Goal: Find specific page/section

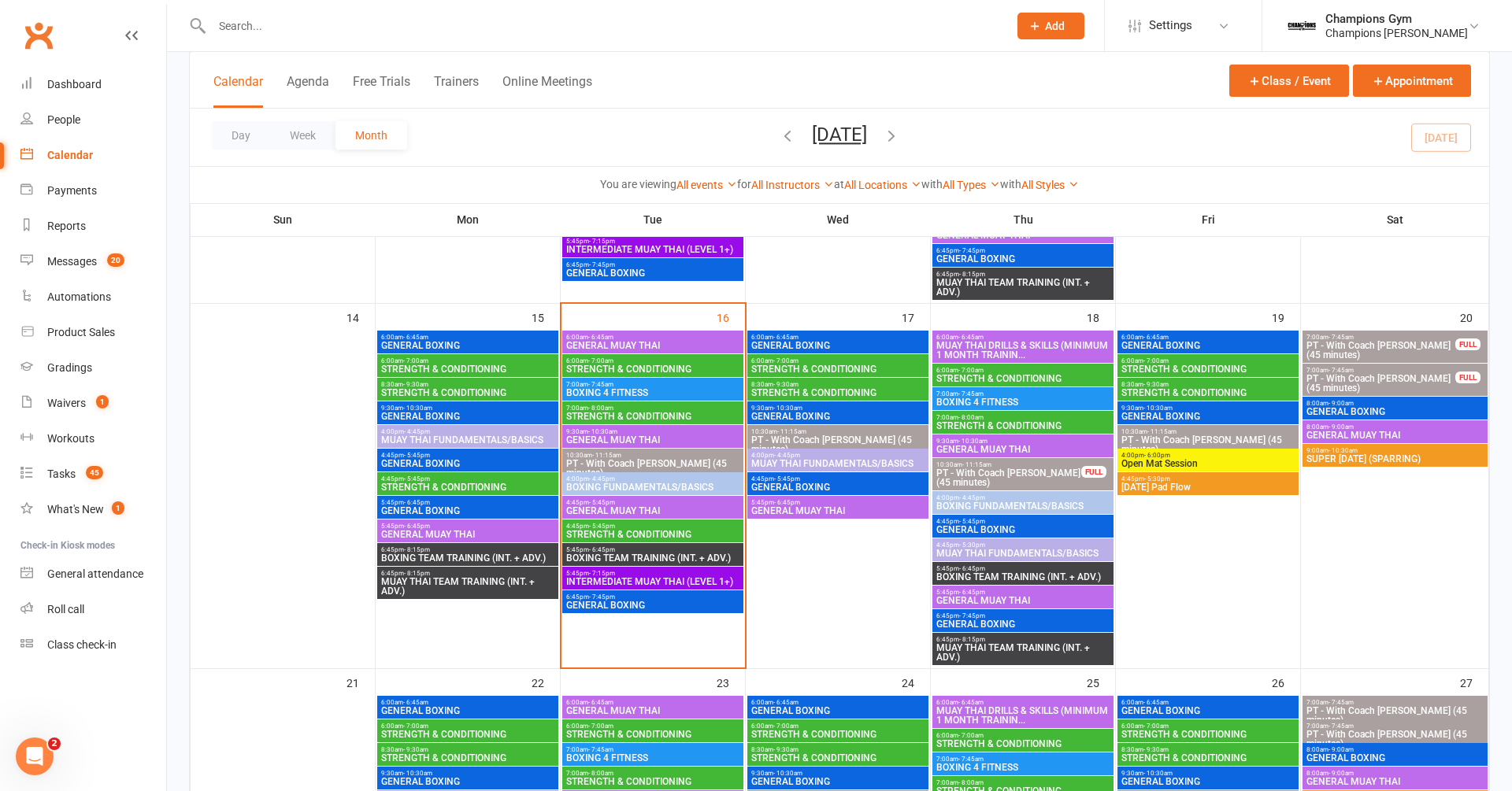
scroll to position [756, 0]
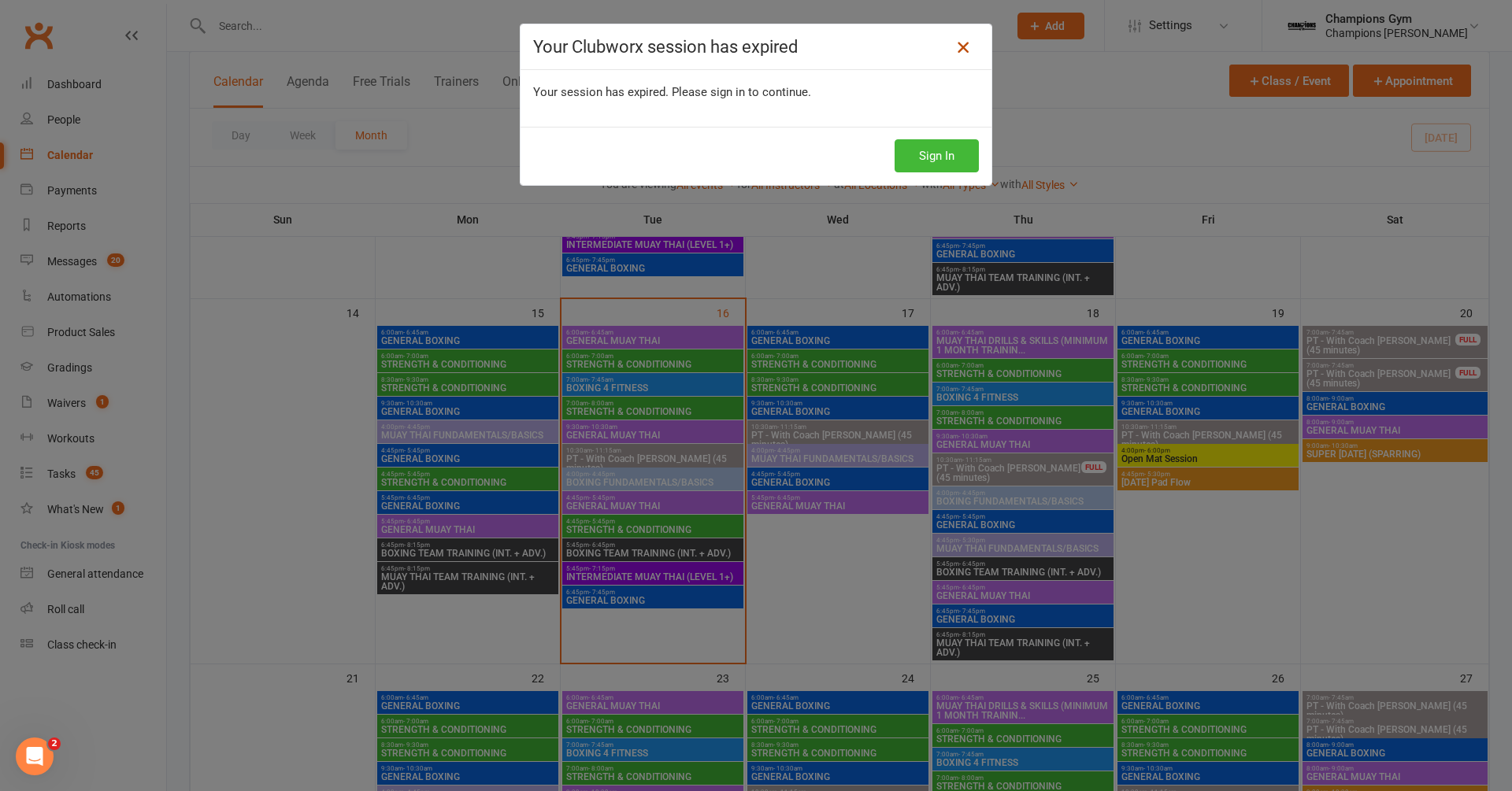
click at [964, 40] on icon at bounding box center [962, 47] width 19 height 19
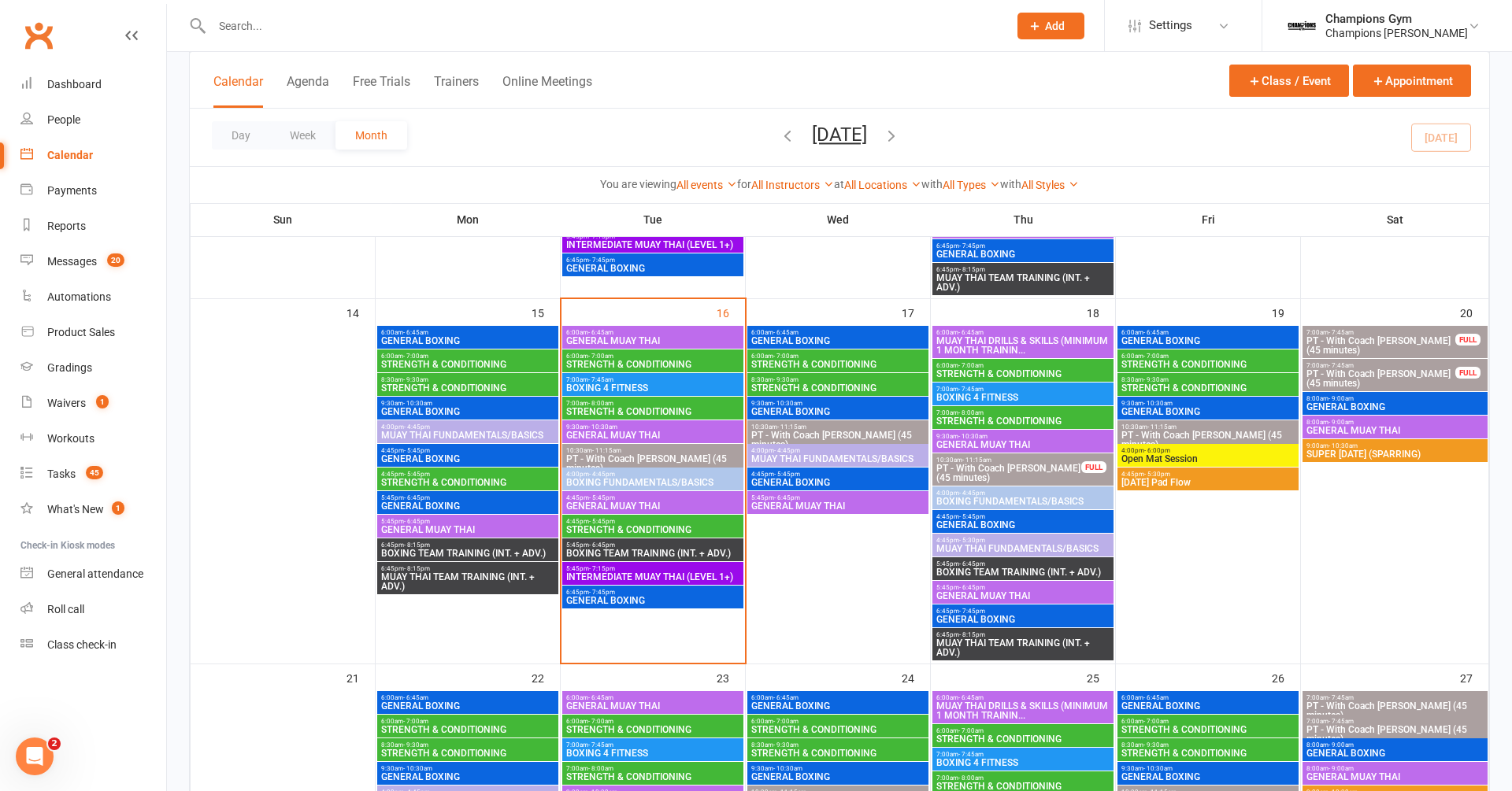
click at [820, 336] on span "GENERAL BOXING" at bounding box center [837, 341] width 175 height 10
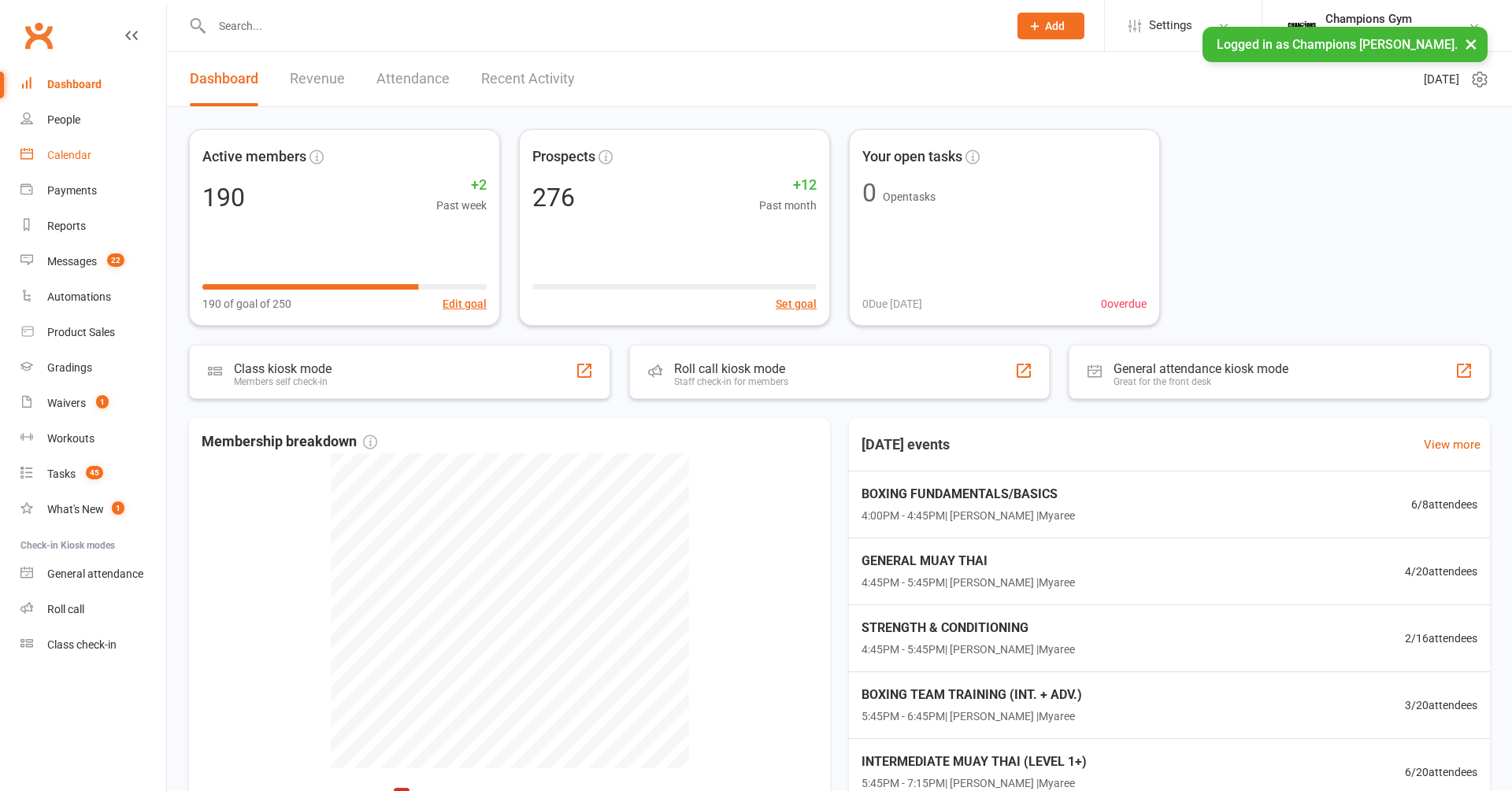
click at [83, 150] on div "Calendar" at bounding box center [69, 155] width 44 height 13
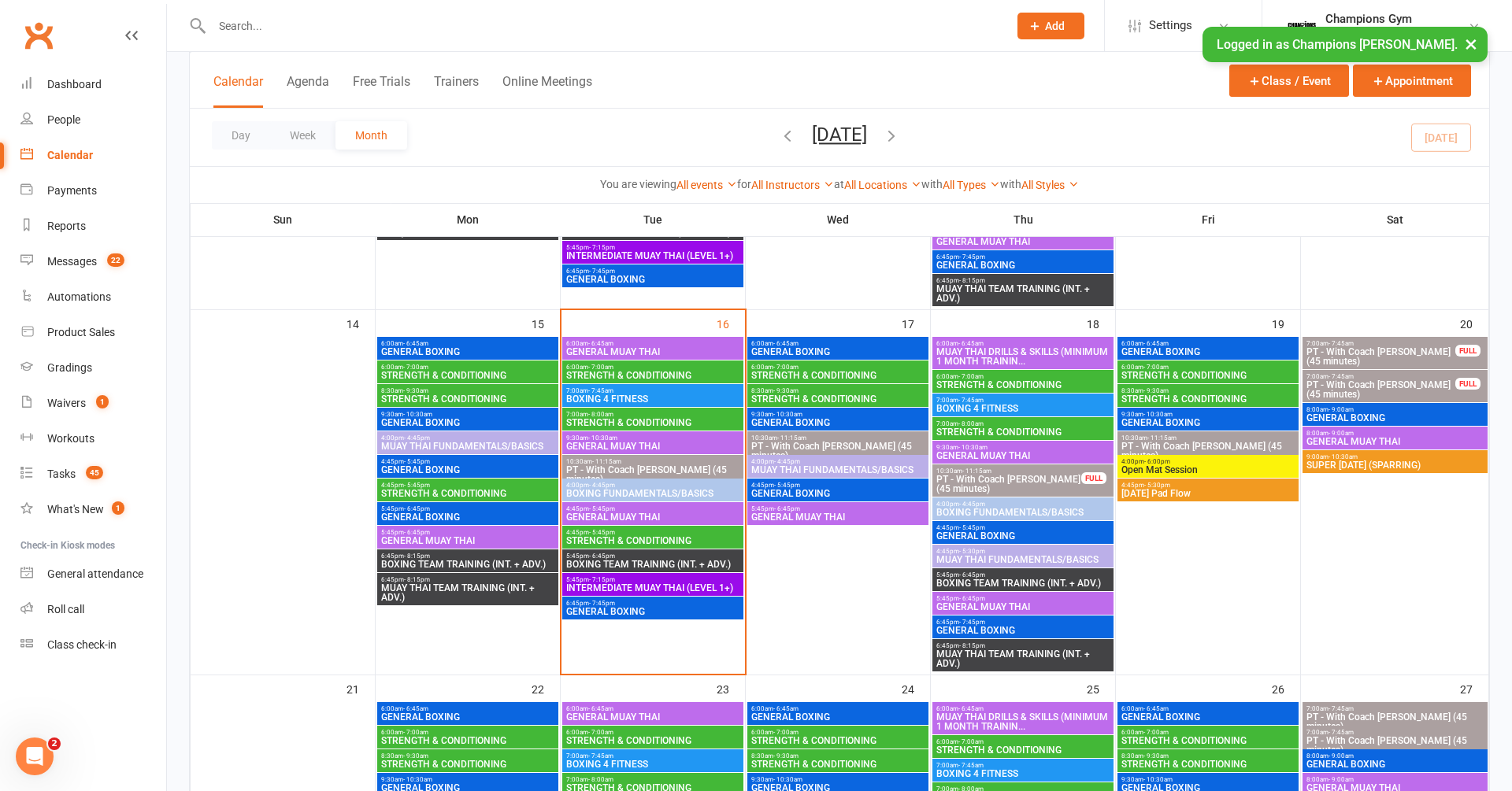
scroll to position [793, 0]
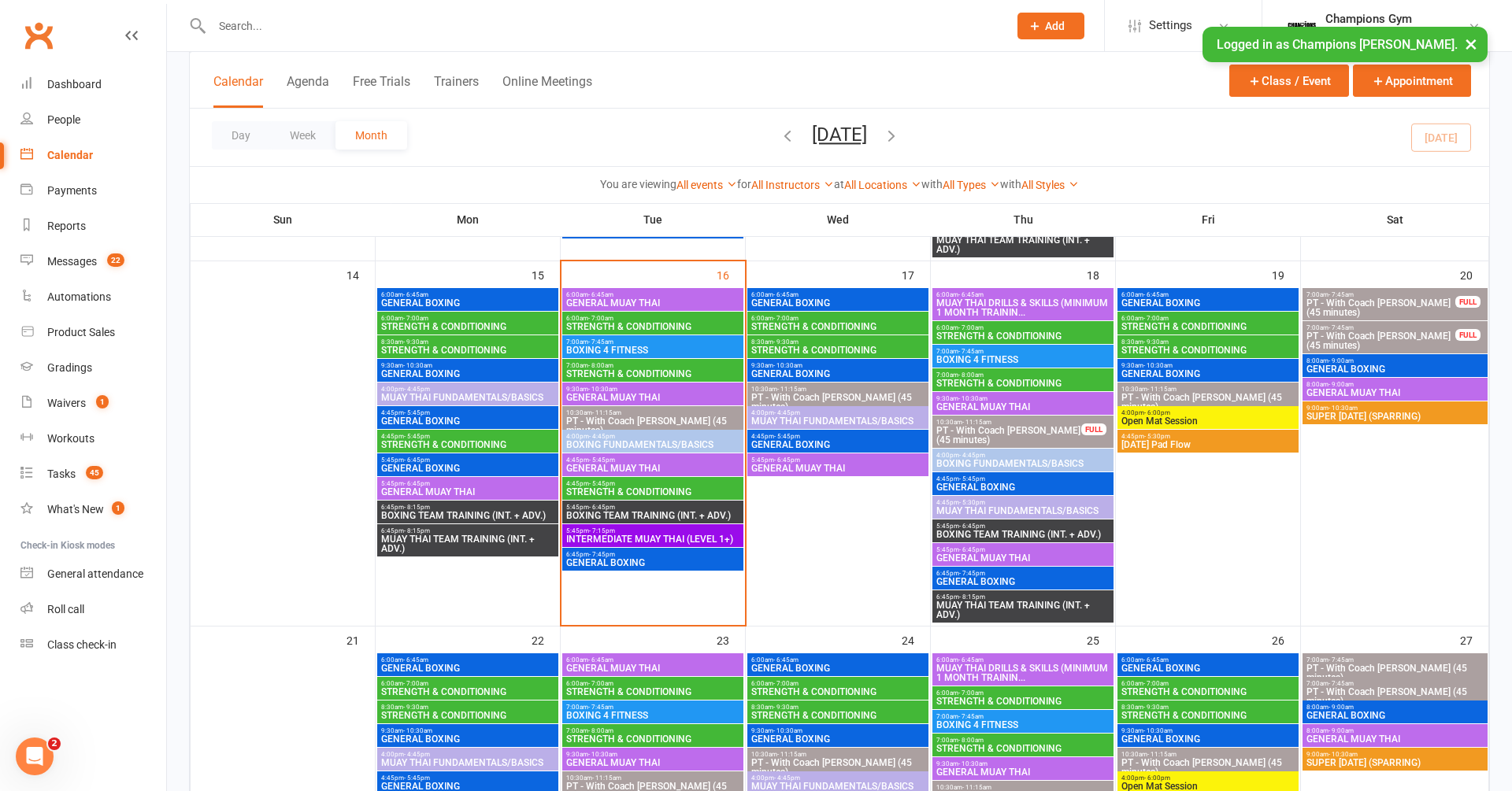
click at [787, 295] on span "- 6:45am" at bounding box center [785, 295] width 25 height 7
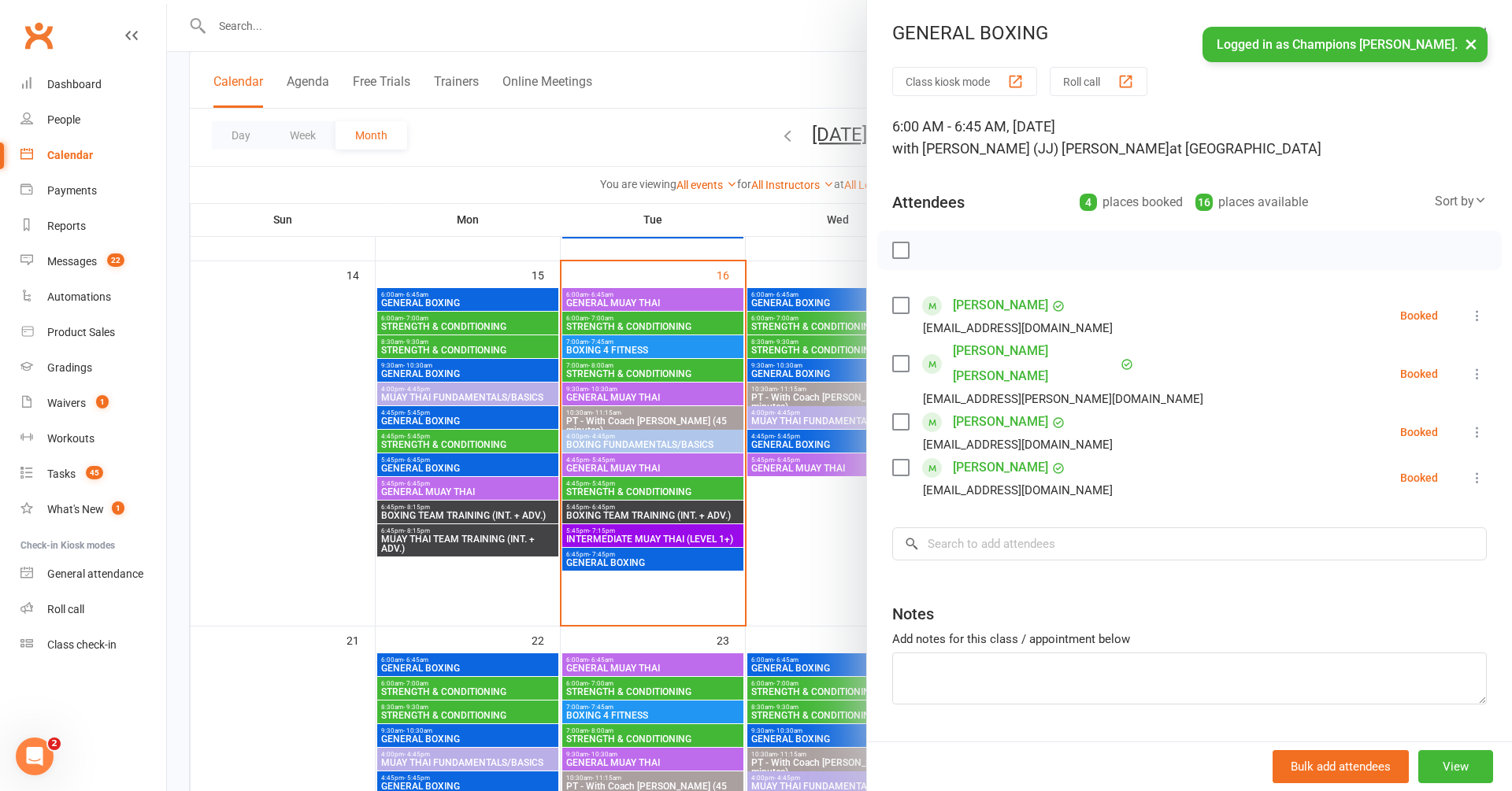
click at [1476, 42] on button "×" at bounding box center [1470, 43] width 28 height 34
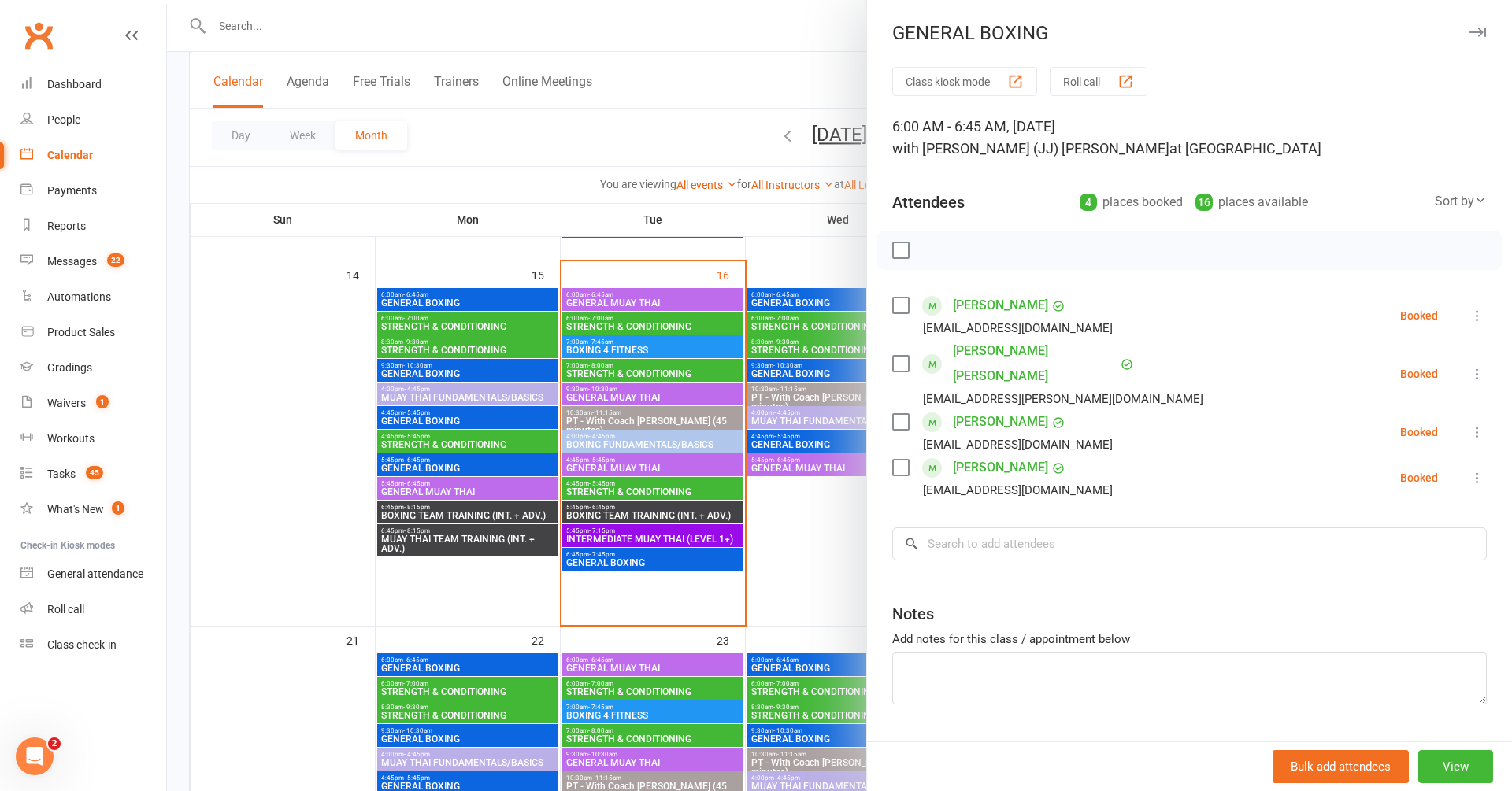
click at [1477, 29] on icon "button" at bounding box center [1477, 32] width 17 height 10
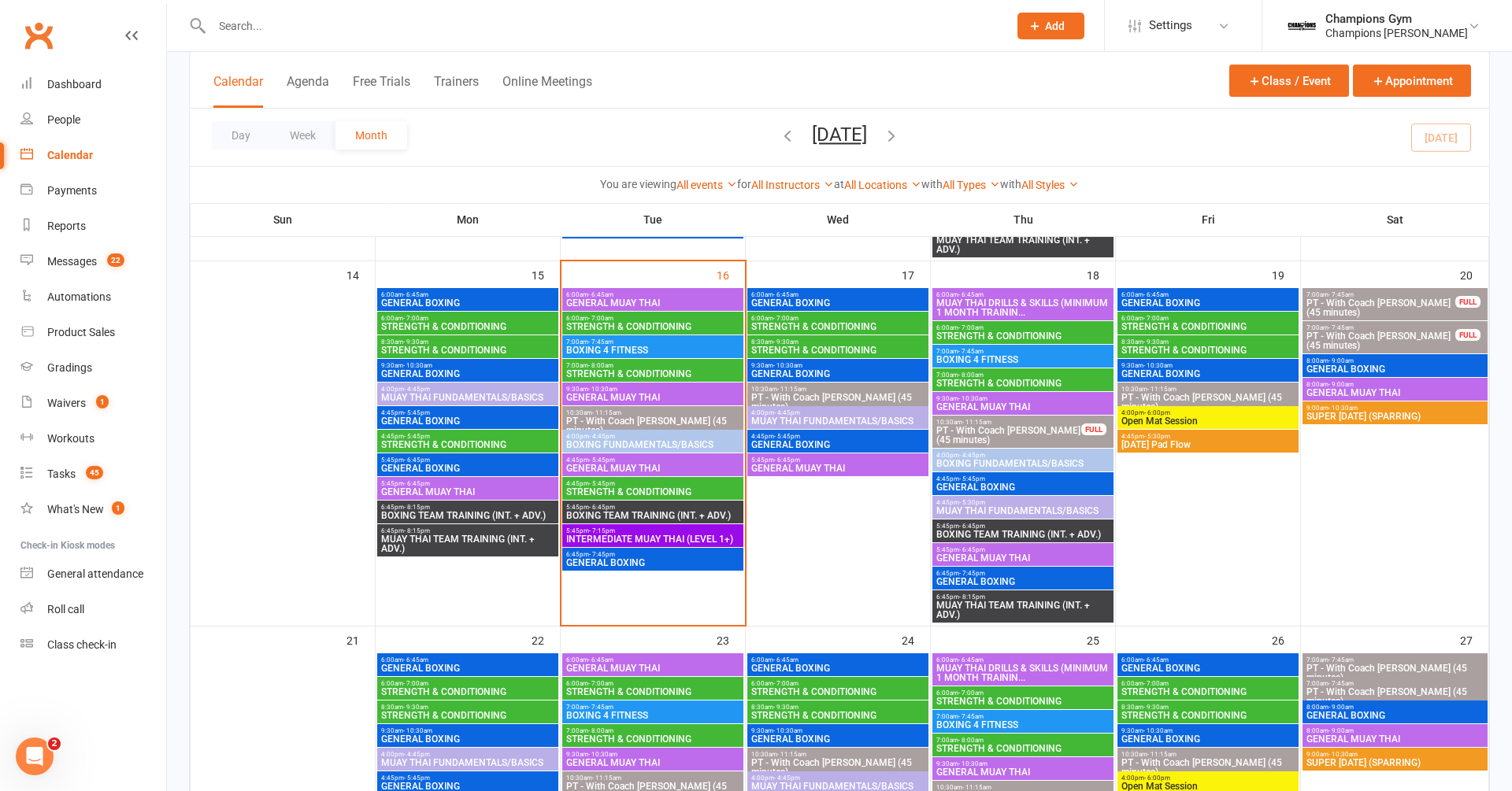
click at [845, 316] on span "6:00am - 7:00am" at bounding box center [837, 318] width 175 height 7
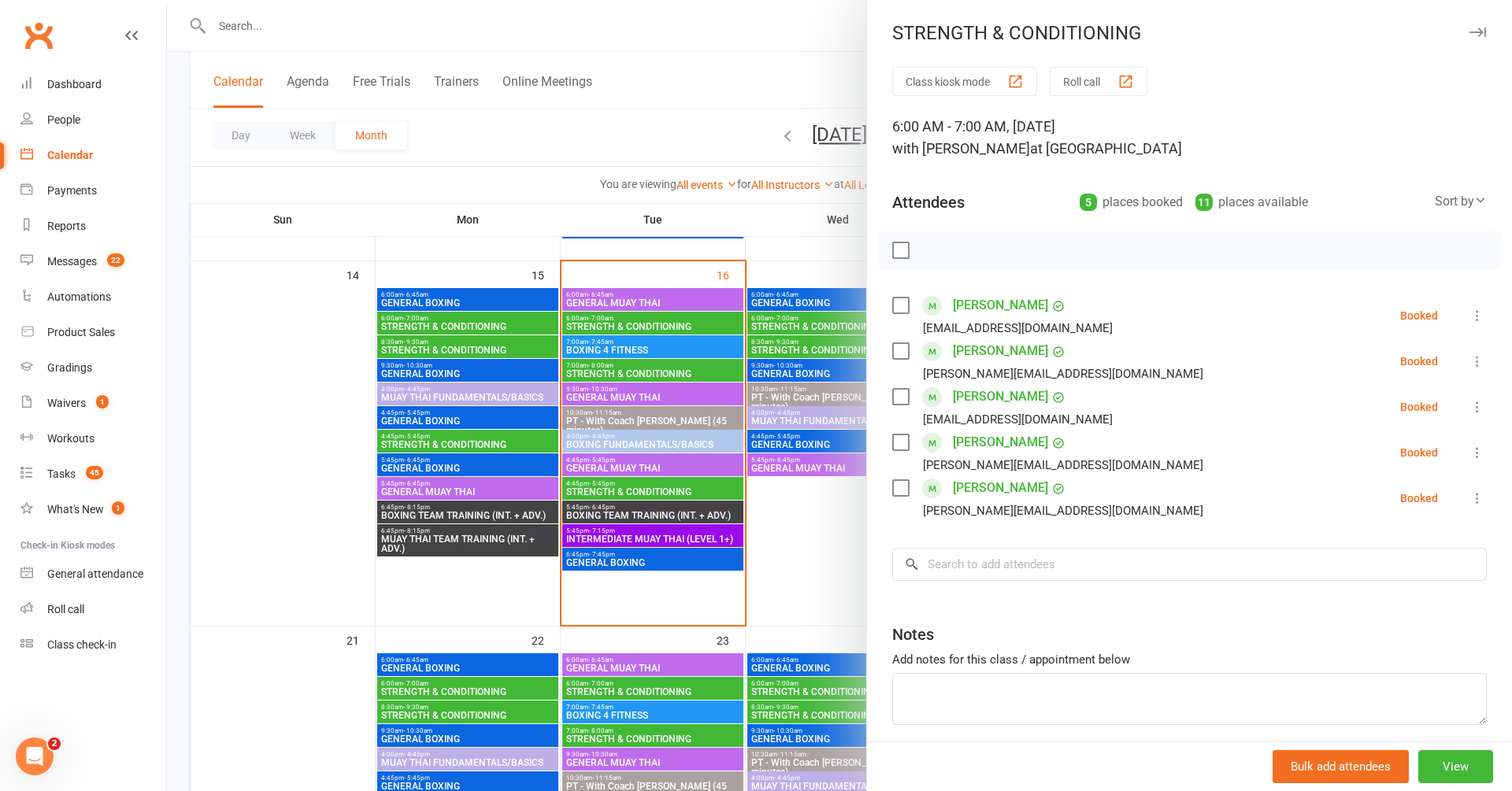
click at [989, 304] on link "Zac Henderson" at bounding box center [1000, 305] width 95 height 25
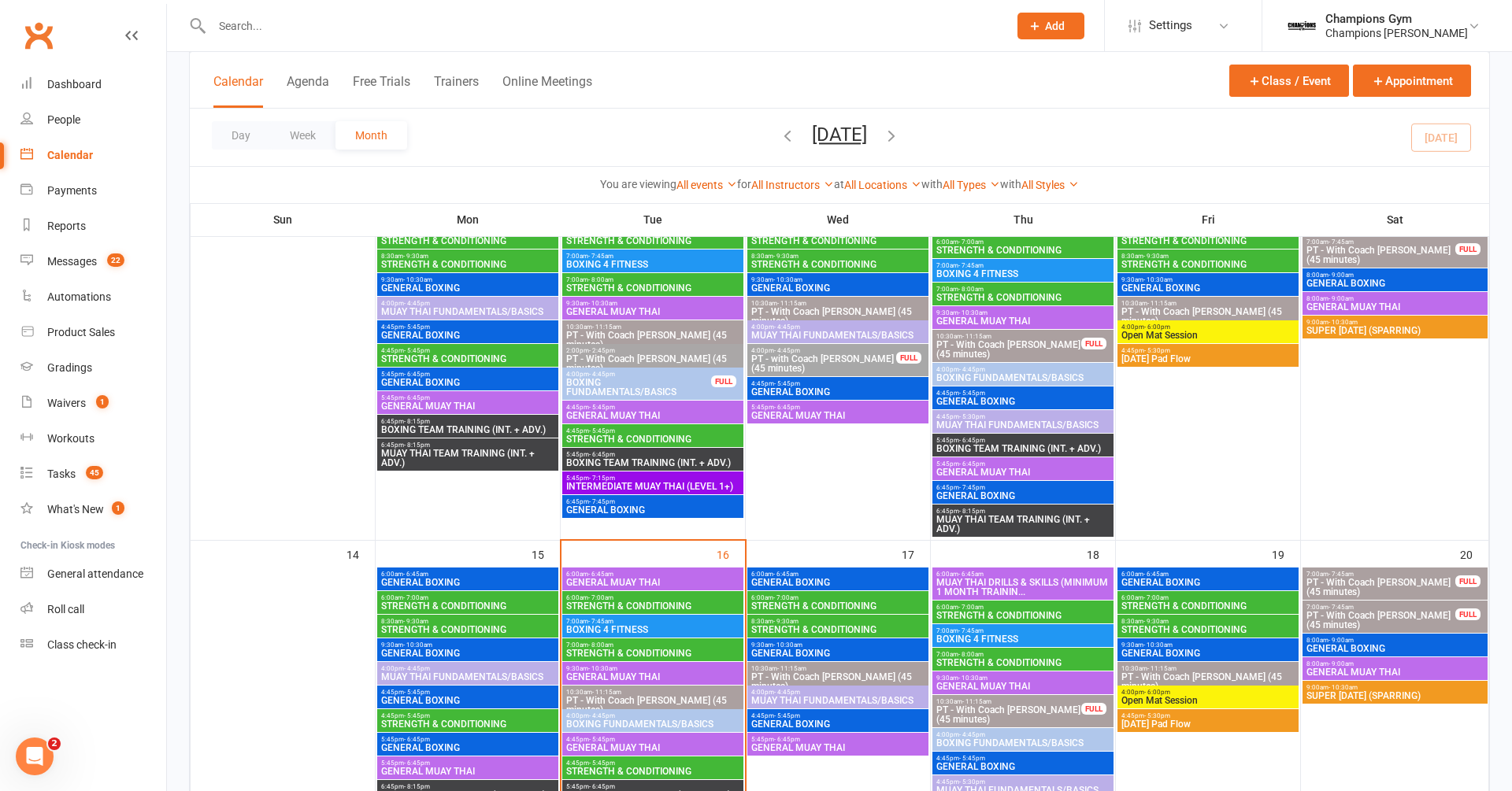
scroll to position [661, 0]
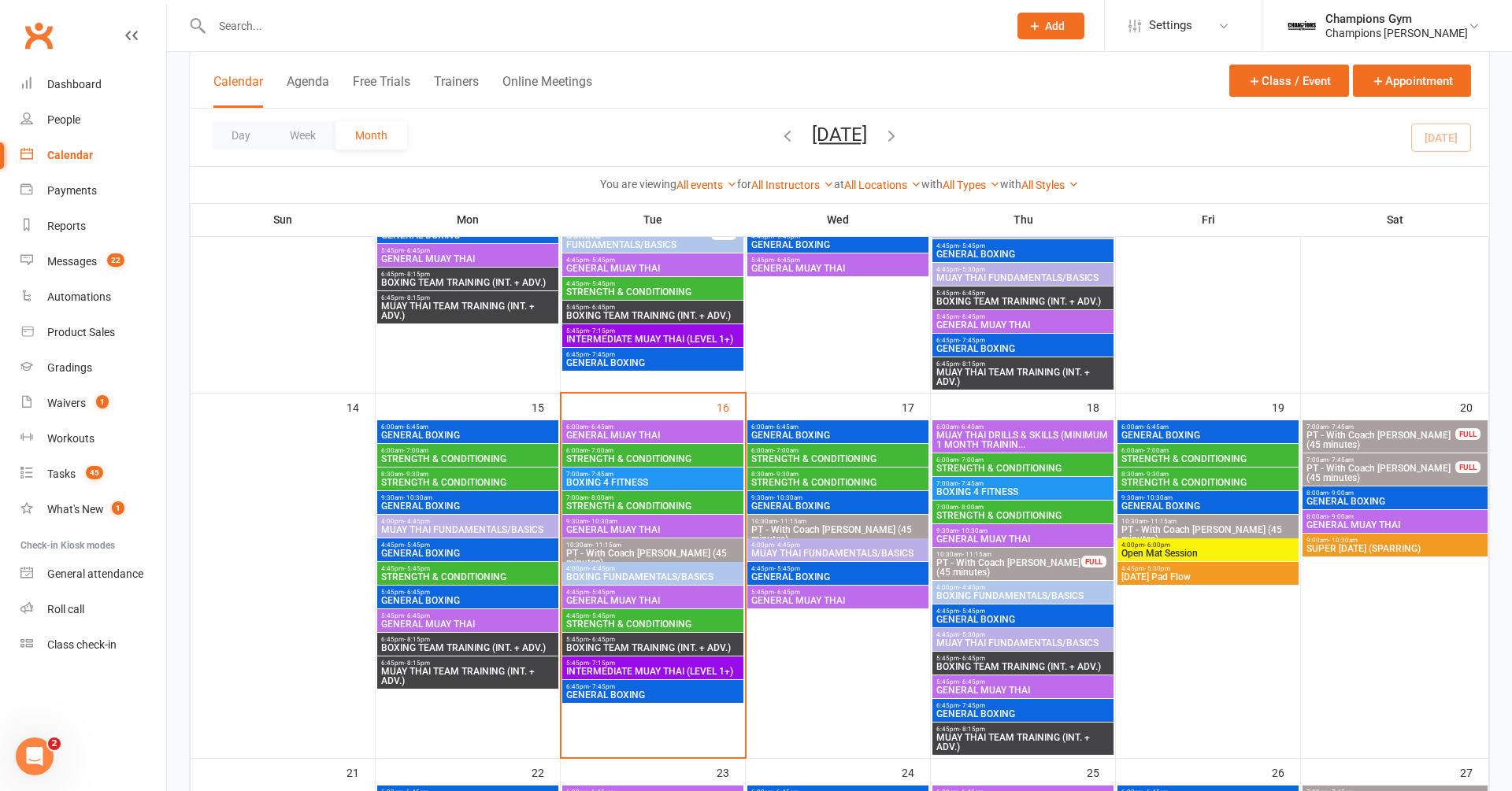
click at [816, 481] on span "STRENGTH & CONDITIONING" at bounding box center [837, 483] width 175 height 10
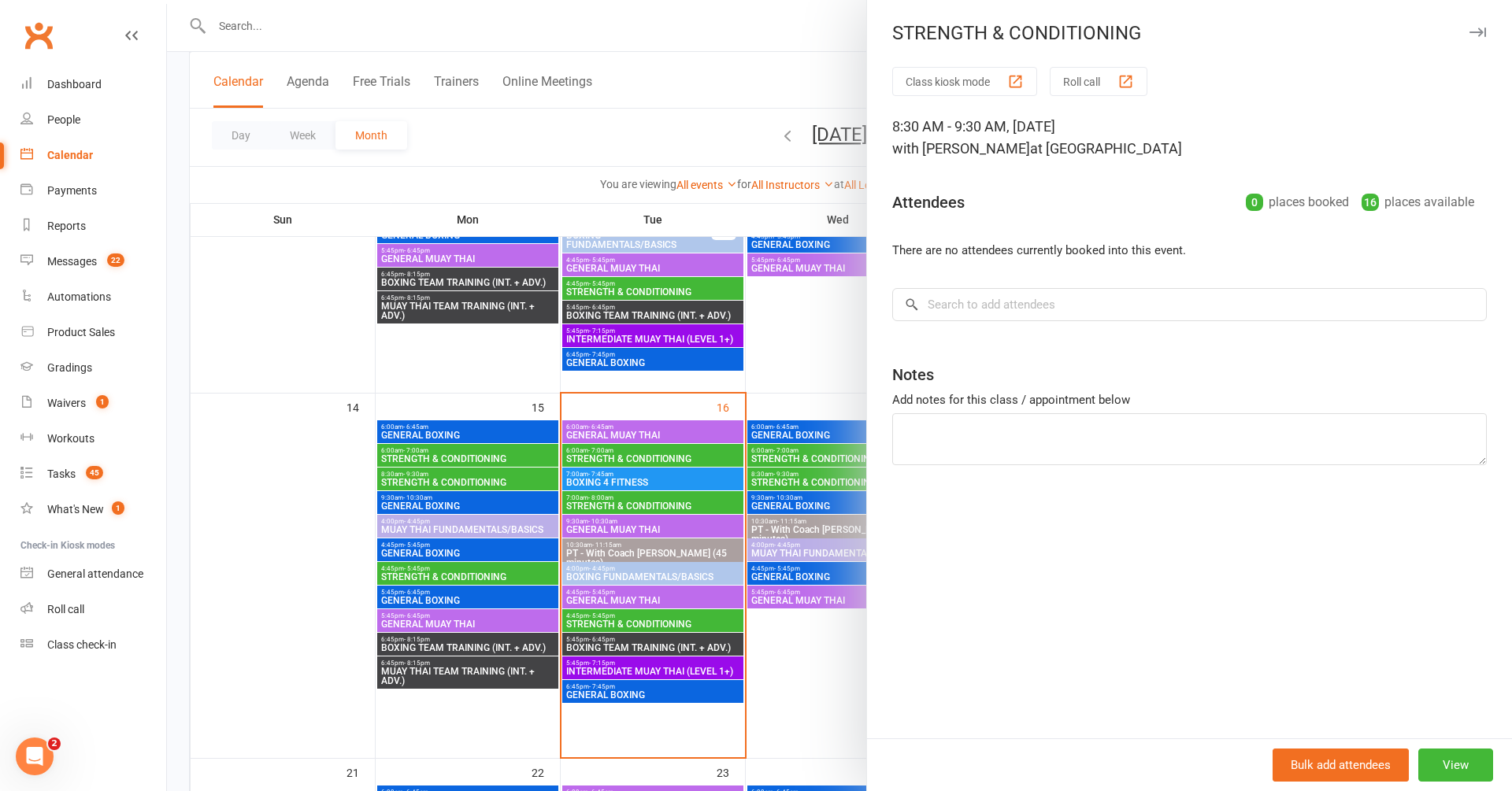
click at [1483, 35] on icon "button" at bounding box center [1477, 32] width 17 height 10
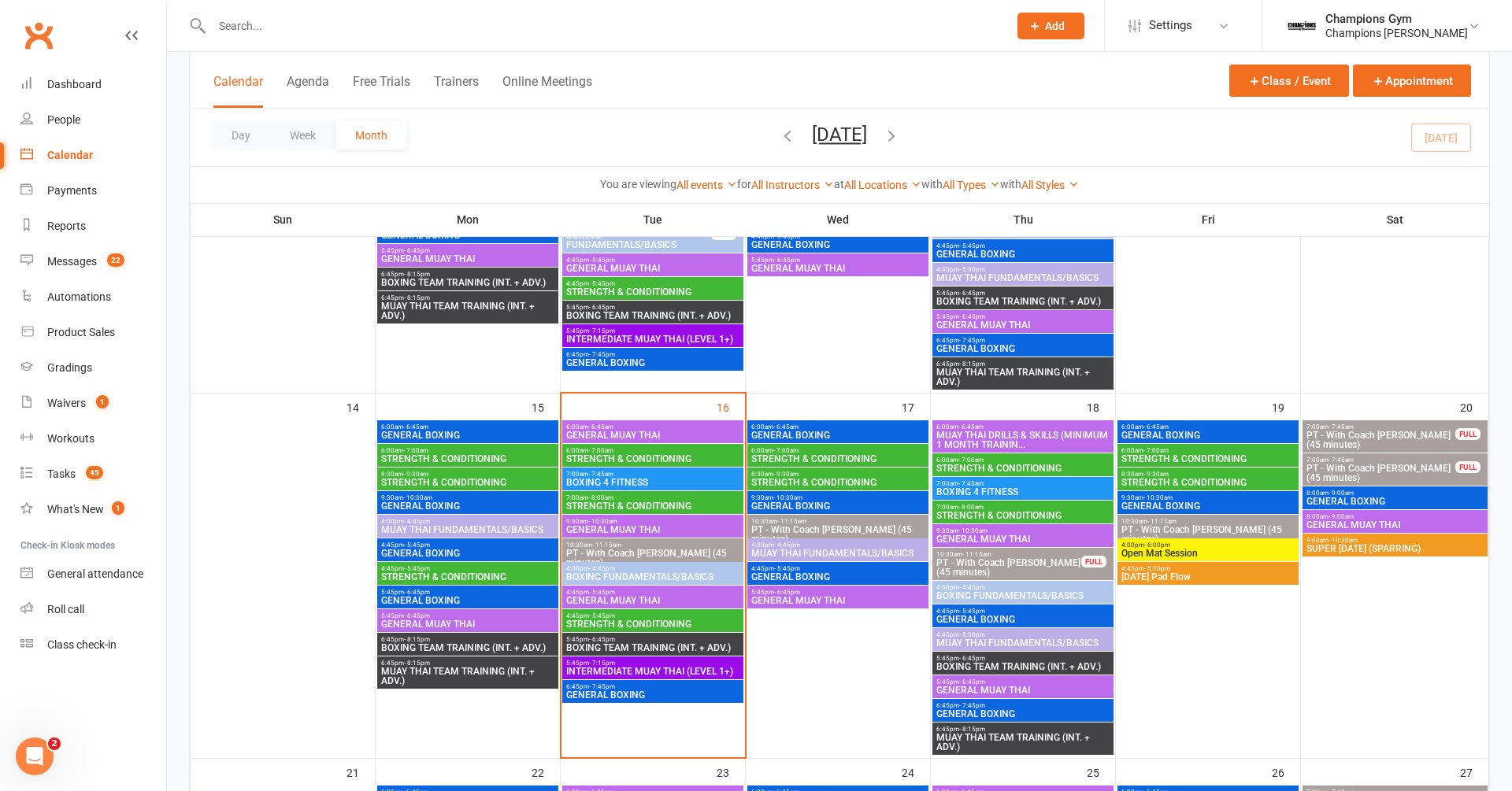
click at [774, 501] on span "GENERAL BOXING" at bounding box center [837, 506] width 175 height 10
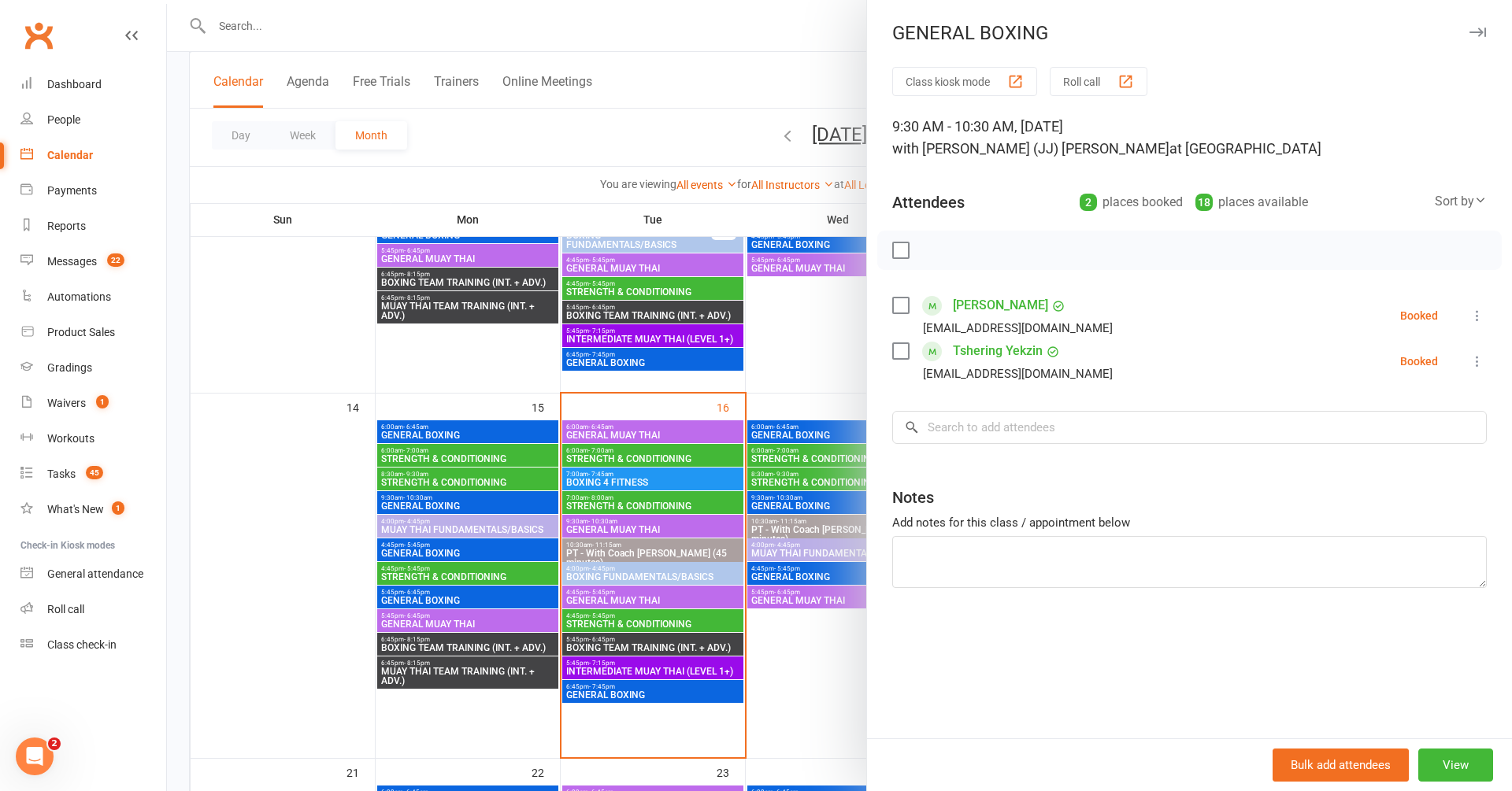
click at [1476, 35] on icon "button" at bounding box center [1477, 32] width 17 height 10
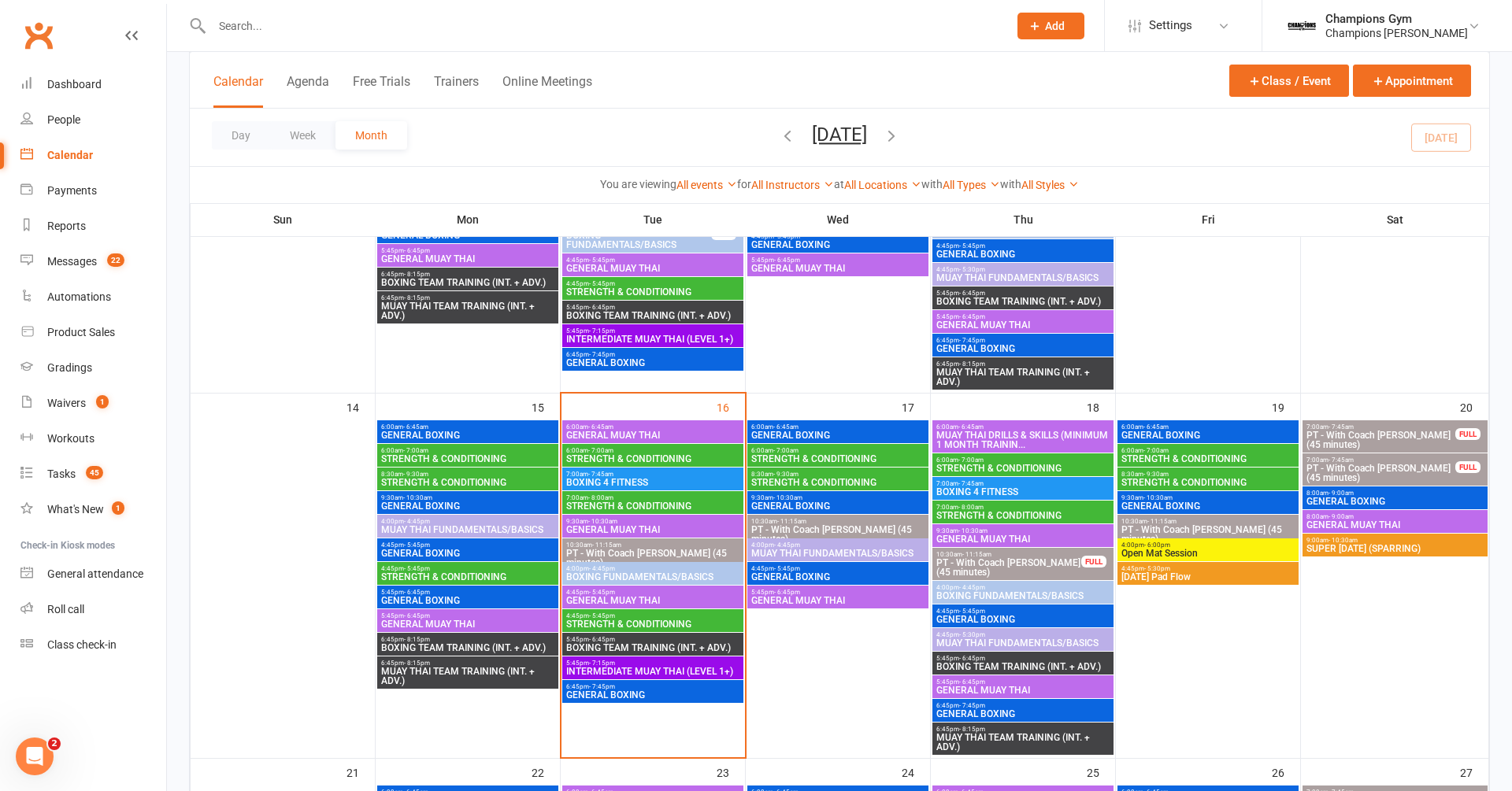
click at [787, 448] on span "- 7:00am" at bounding box center [785, 451] width 25 height 7
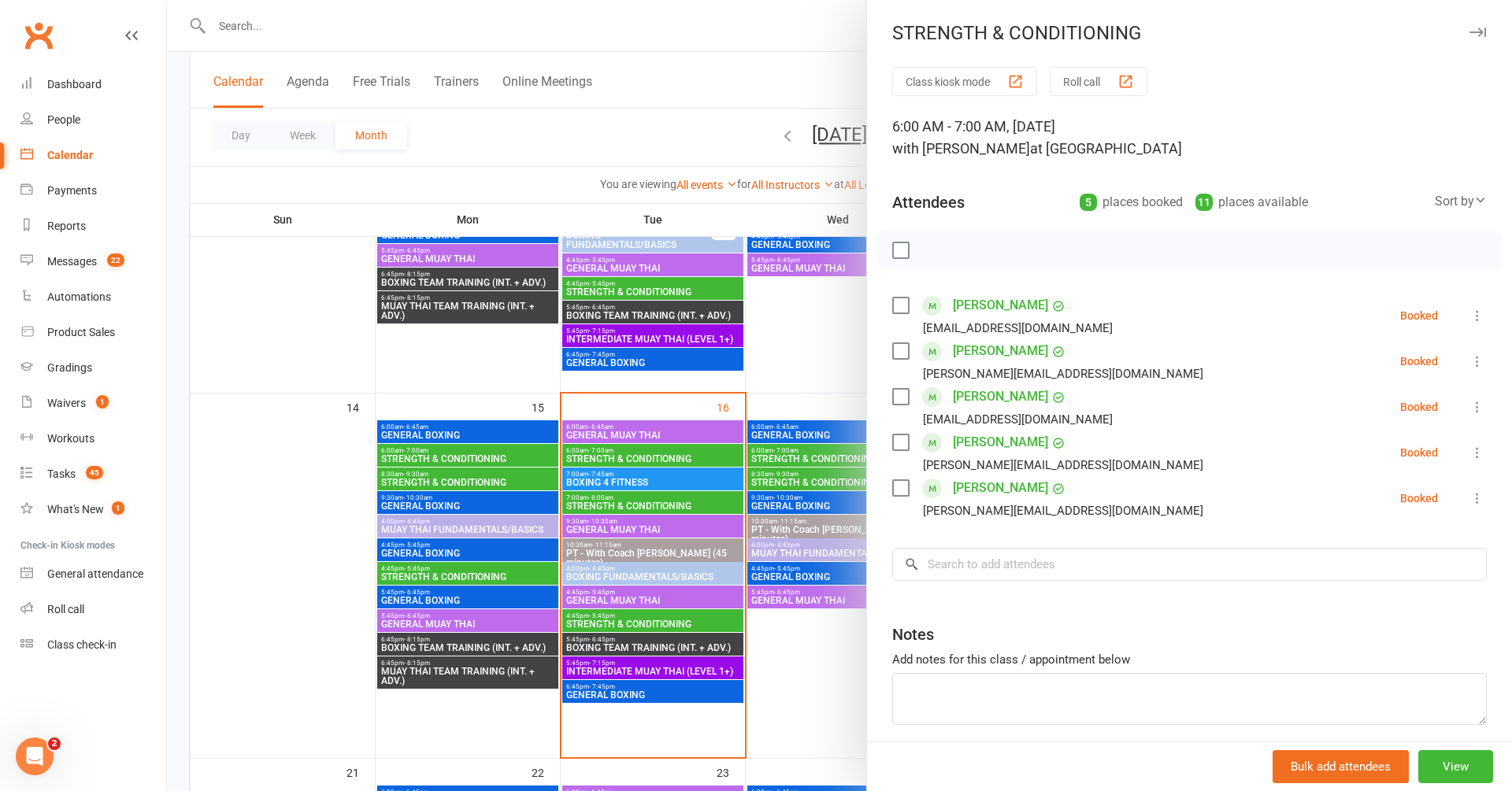
click at [1470, 34] on icon "button" at bounding box center [1477, 32] width 17 height 10
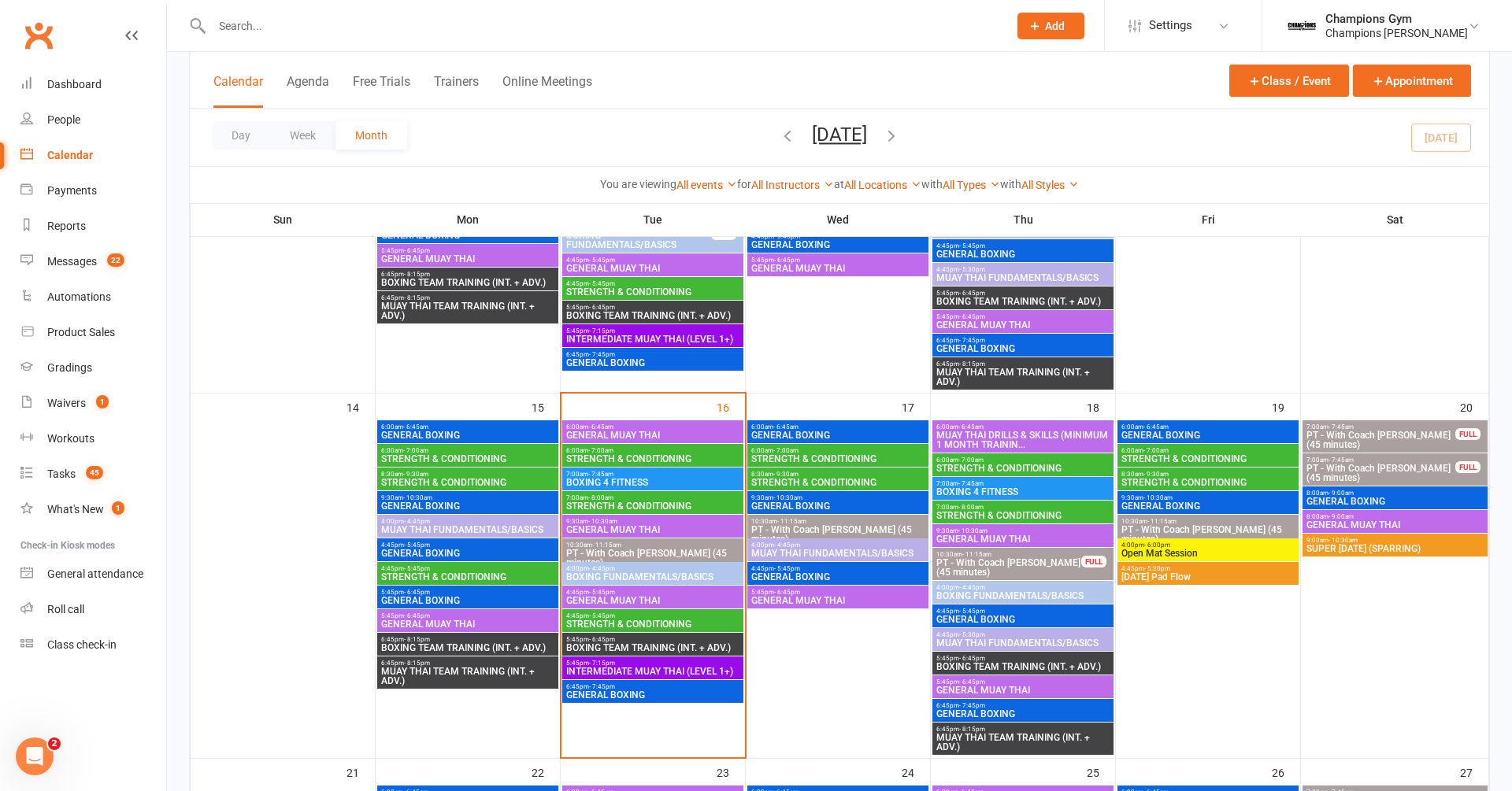
click at [485, 459] on span "STRENGTH & CONDITIONING" at bounding box center [467, 459] width 175 height 10
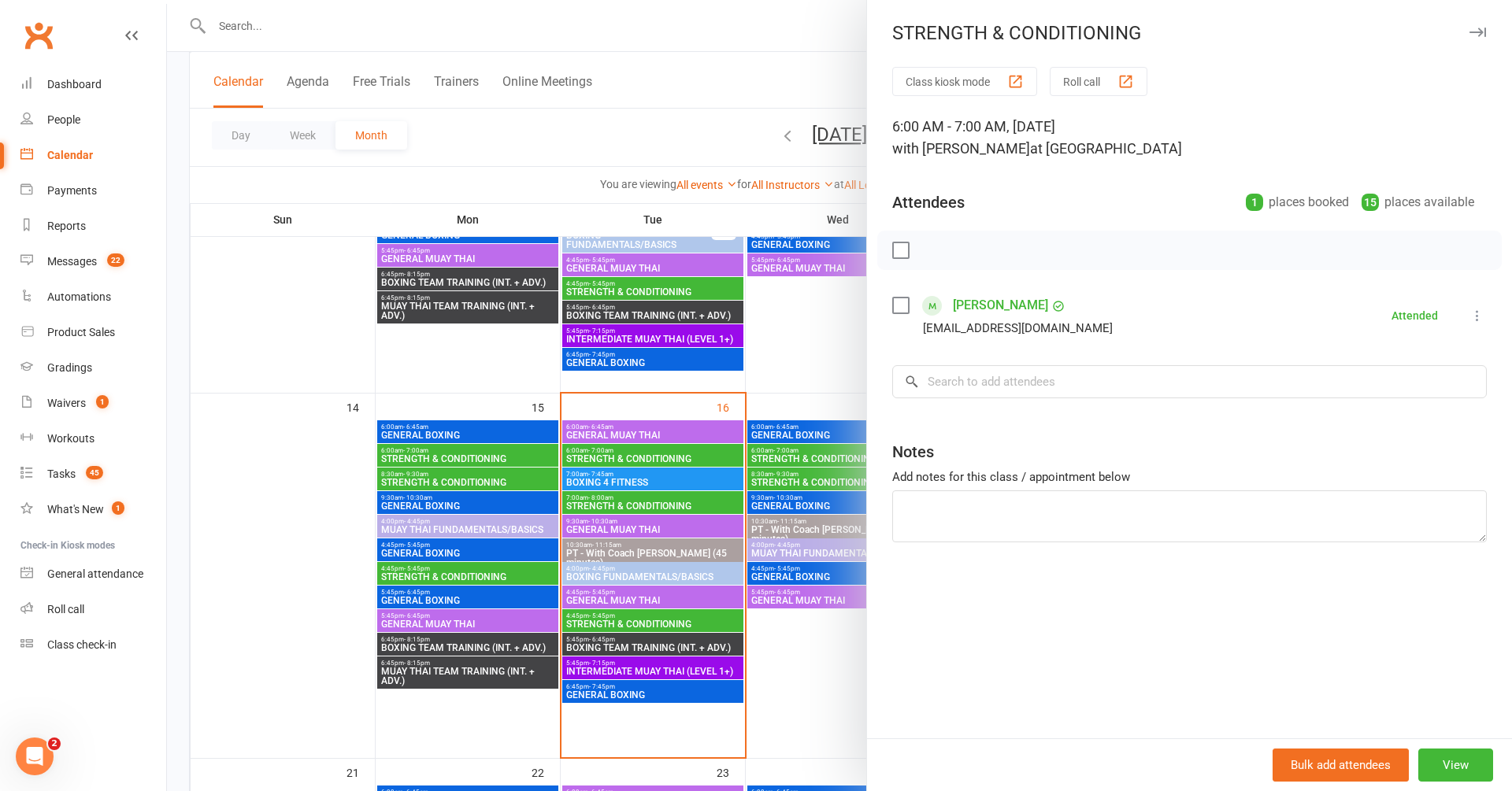
click at [1473, 29] on icon "button" at bounding box center [1477, 32] width 17 height 10
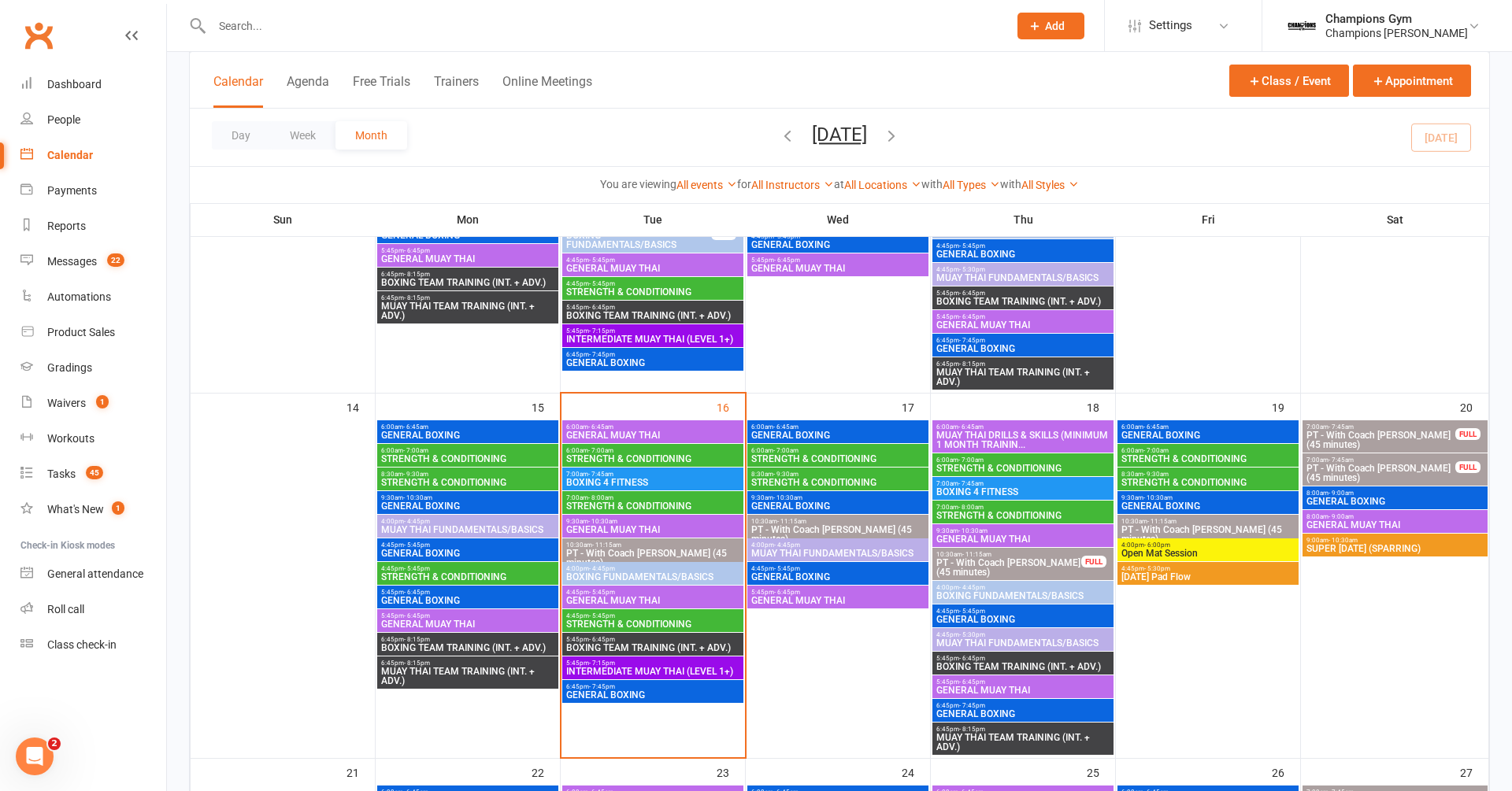
click at [420, 475] on span "- 9:30am" at bounding box center [415, 474] width 25 height 7
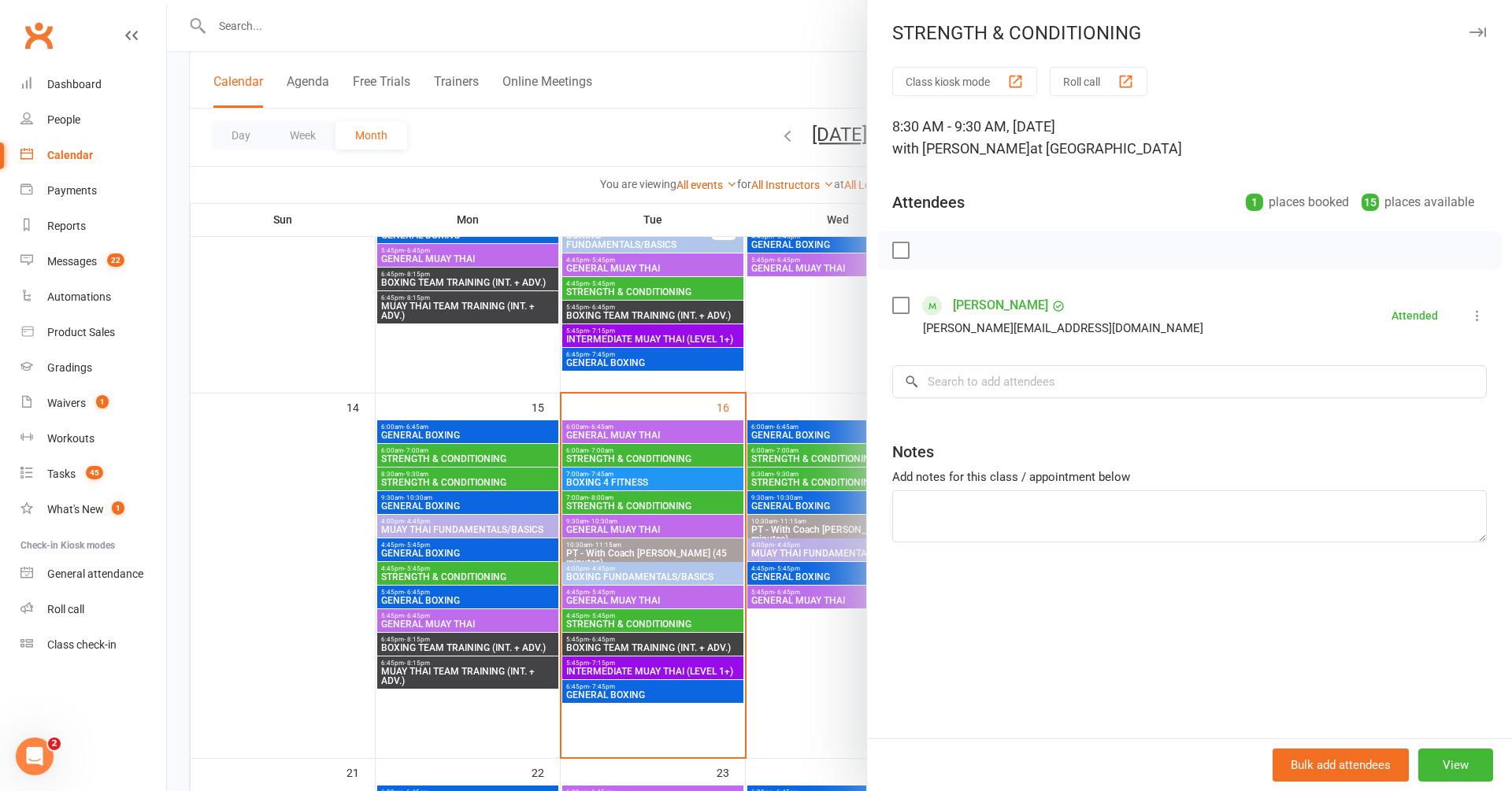
click at [1468, 33] on button "button" at bounding box center [1477, 31] width 19 height 19
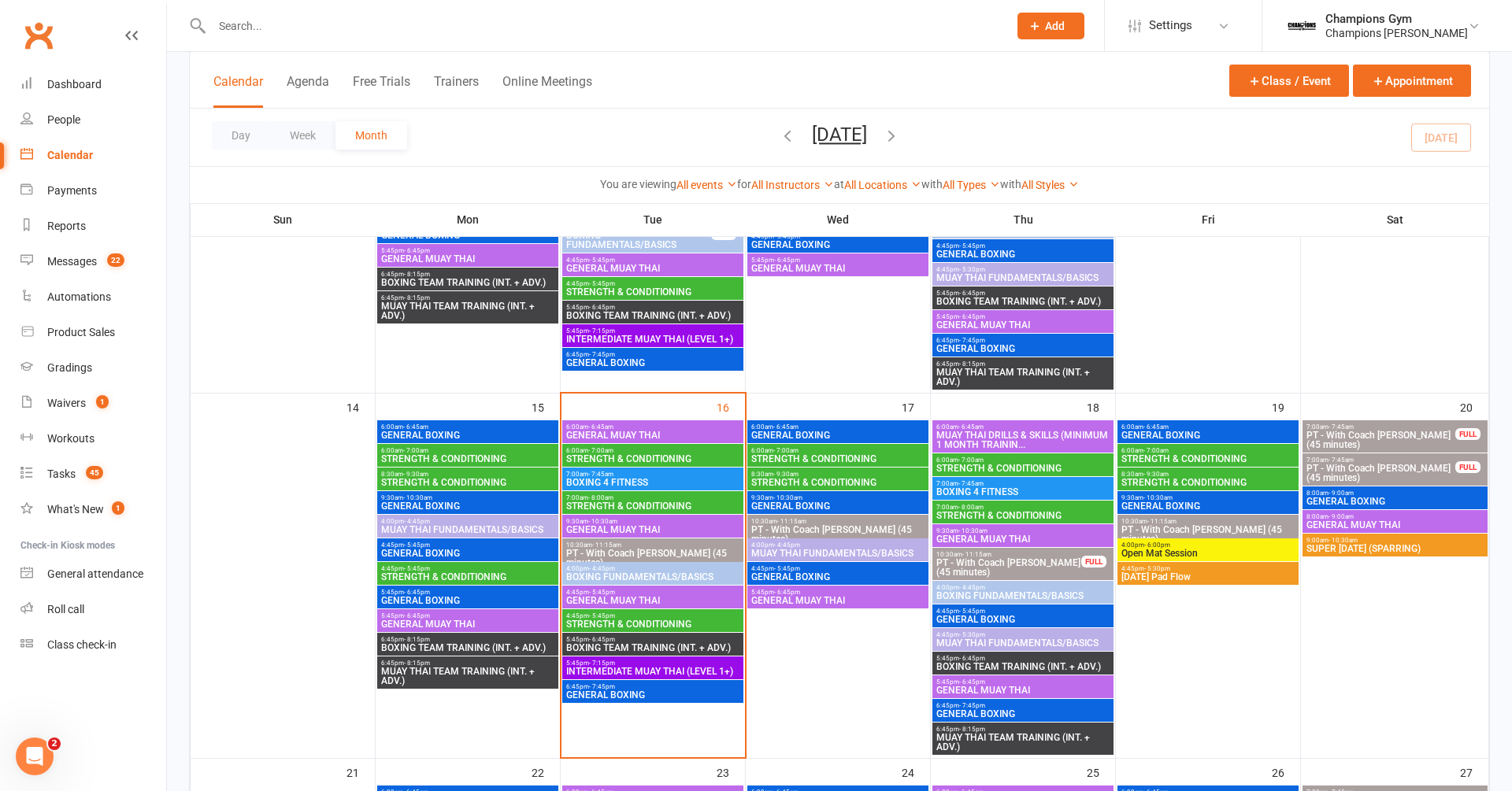
click at [810, 454] on span "STRENGTH & CONDITIONING" at bounding box center [837, 459] width 175 height 10
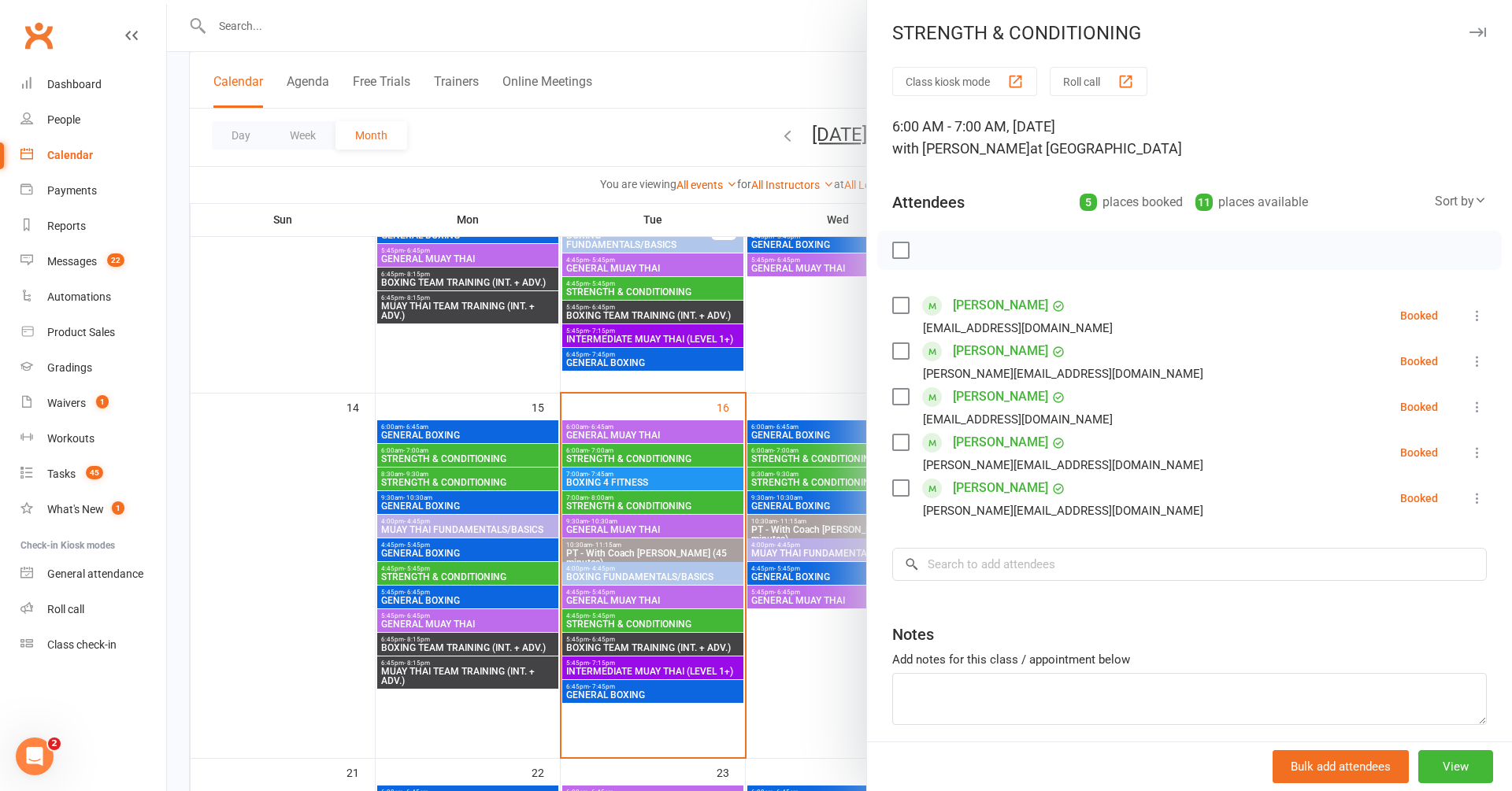
click at [1478, 32] on icon "button" at bounding box center [1477, 32] width 17 height 10
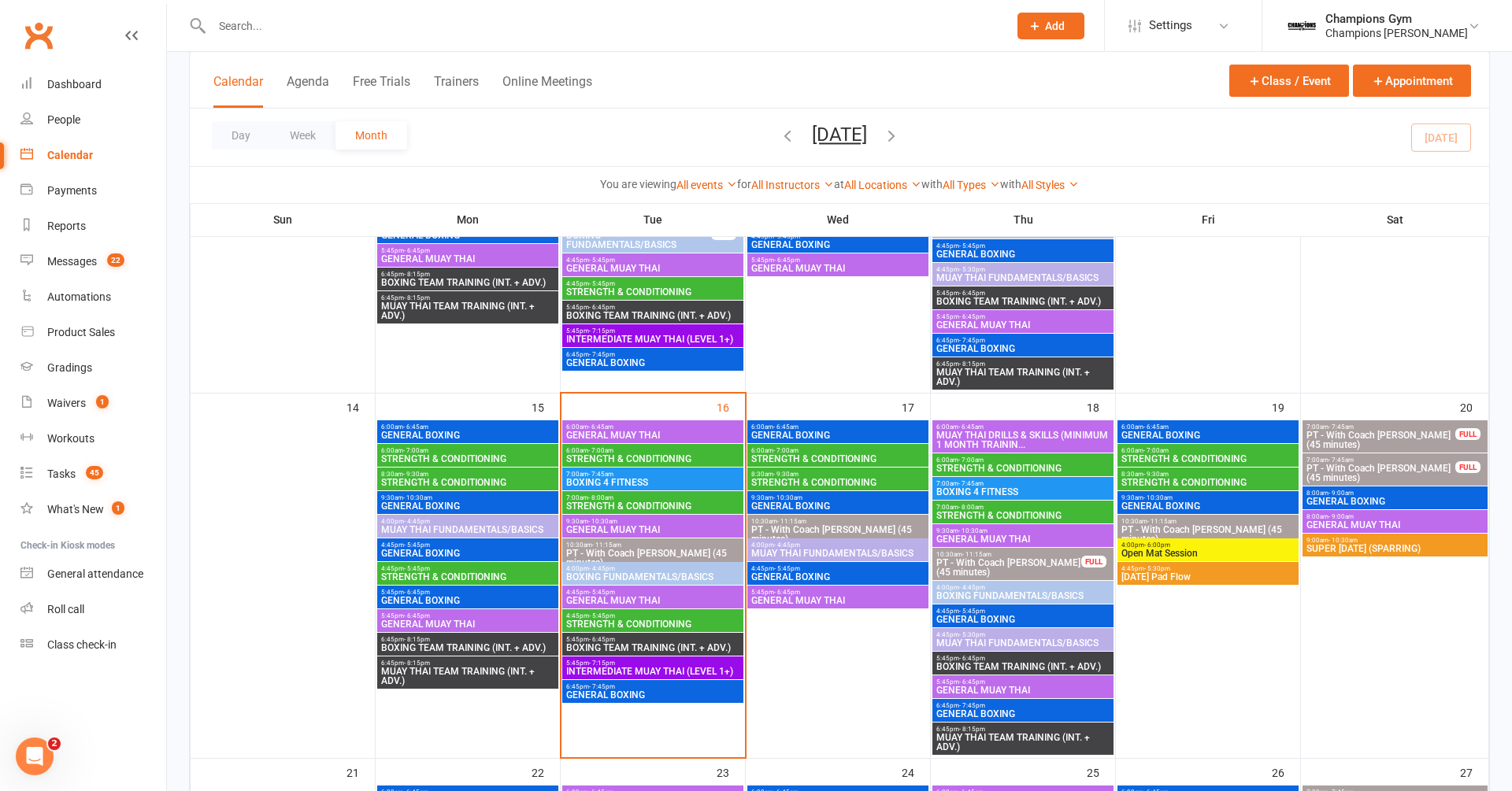
click at [423, 28] on input "text" at bounding box center [601, 26] width 790 height 22
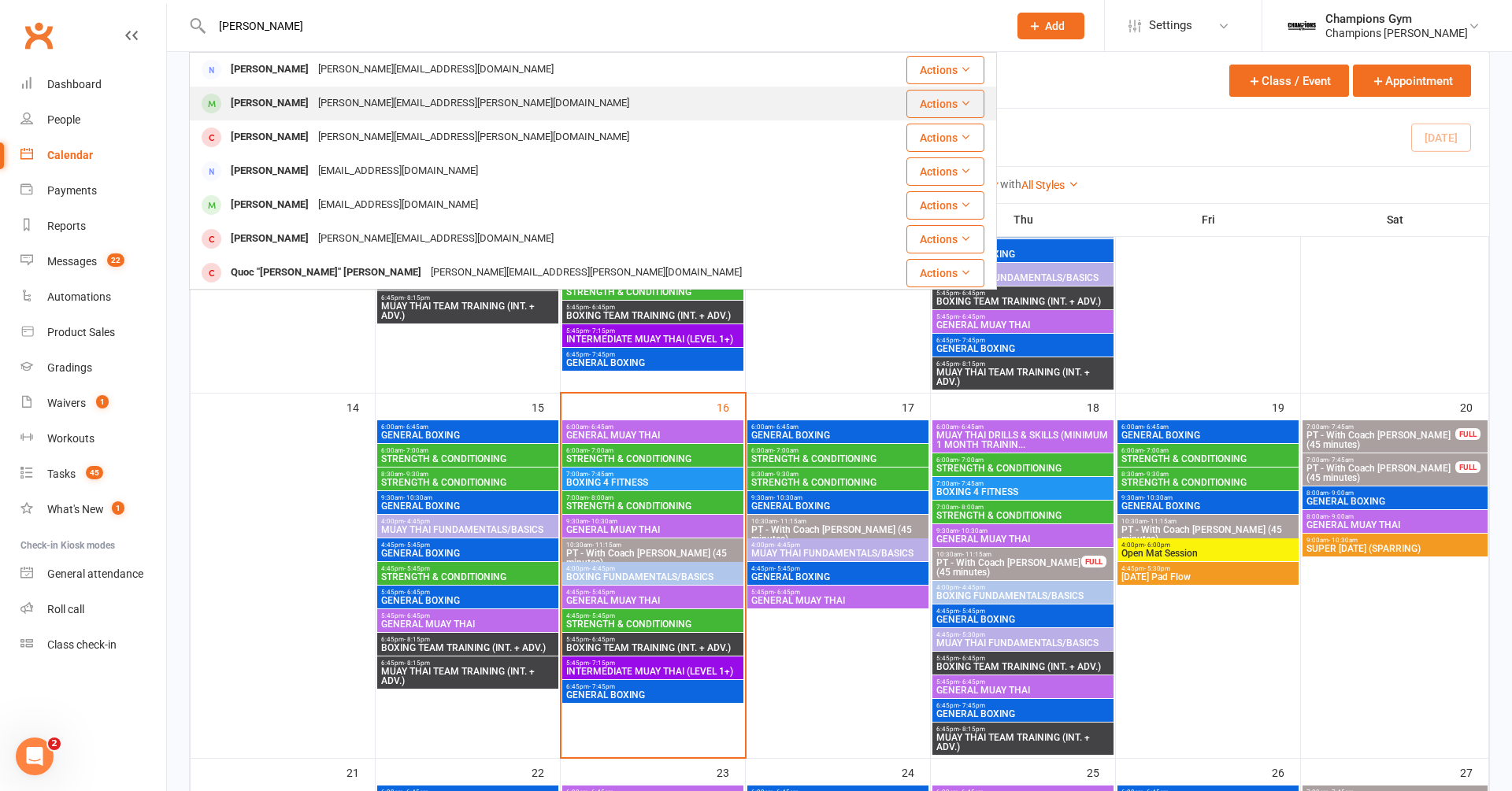
type input "paul"
click at [413, 93] on div "paul.c.collins@gmail.com" at bounding box center [473, 103] width 320 height 23
